Goal: Information Seeking & Learning: Learn about a topic

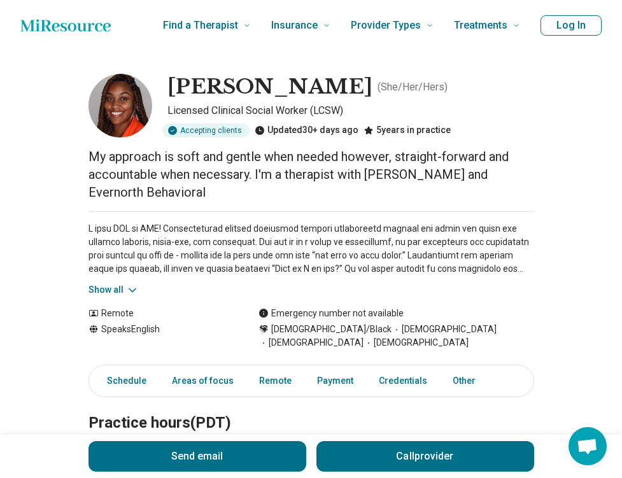
click at [515, 267] on p at bounding box center [310, 248] width 445 height 53
click at [115, 285] on button "Show all" at bounding box center [113, 289] width 50 height 13
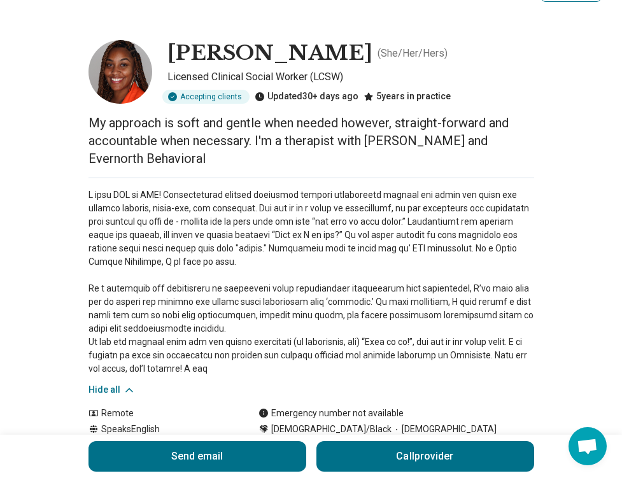
scroll to position [48, 0]
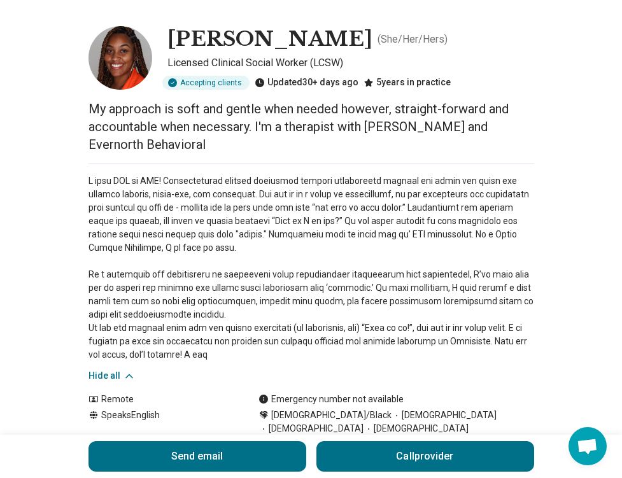
click at [316, 297] on p at bounding box center [310, 267] width 445 height 187
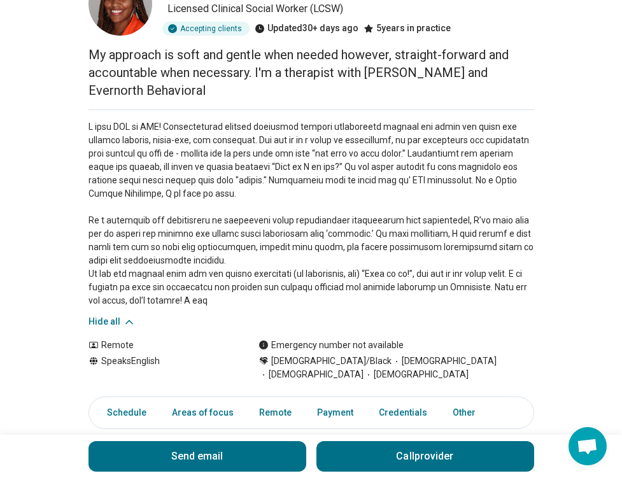
scroll to position [102, 0]
click at [187, 302] on p at bounding box center [310, 213] width 445 height 187
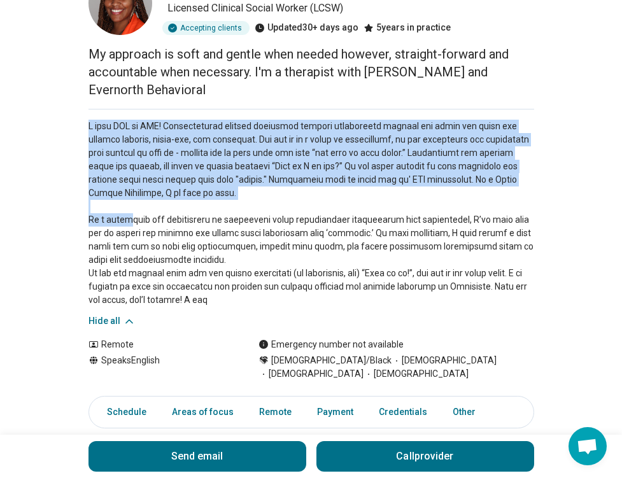
drag, startPoint x: 78, startPoint y: 129, endPoint x: 129, endPoint y: 221, distance: 105.1
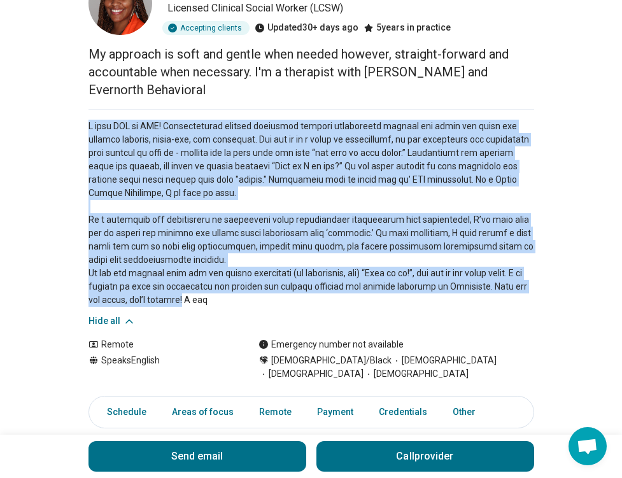
drag, startPoint x: 179, startPoint y: 301, endPoint x: 71, endPoint y: 104, distance: 224.9
copy p "L ipsu DOL si AME! Consecteturad elitsed doeiusmod tempori utlaboreetd magnaal …"
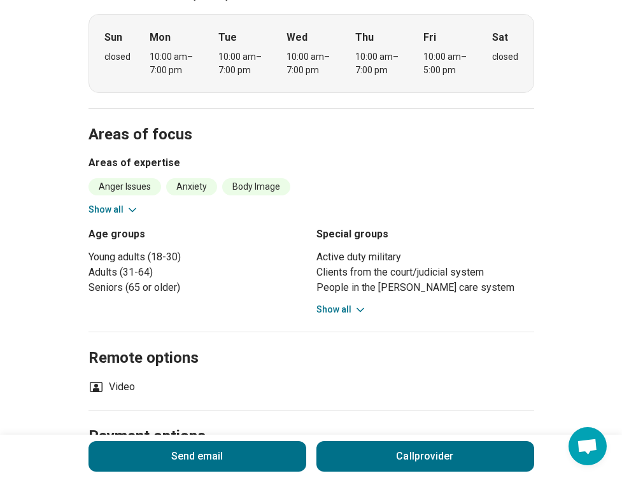
scroll to position [567, 0]
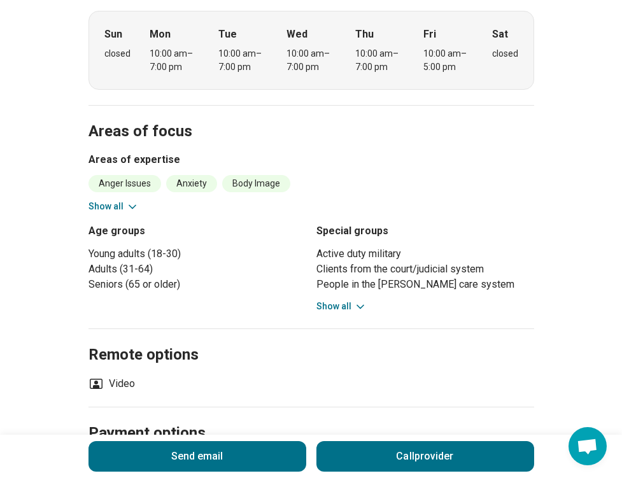
click at [349, 310] on button "Show all" at bounding box center [341, 306] width 50 height 13
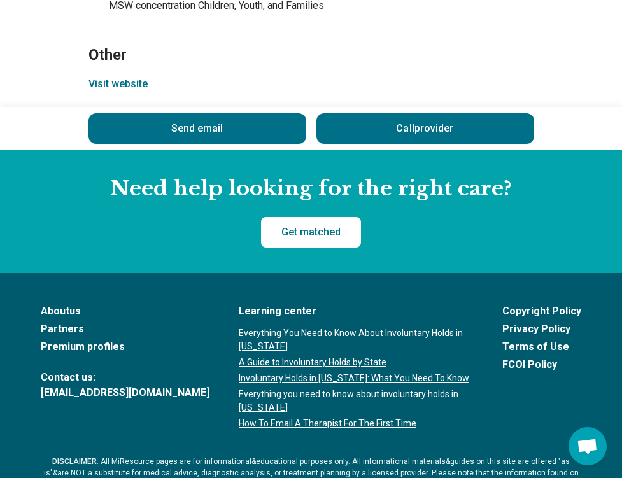
scroll to position [1701, 0]
